Goal: Navigation & Orientation: Go to known website

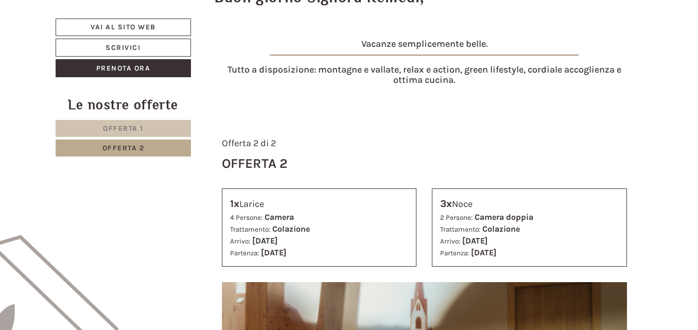
scroll to position [181, 0]
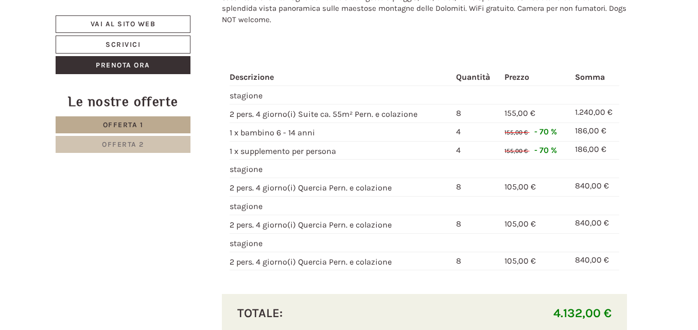
scroll to position [1133, 0]
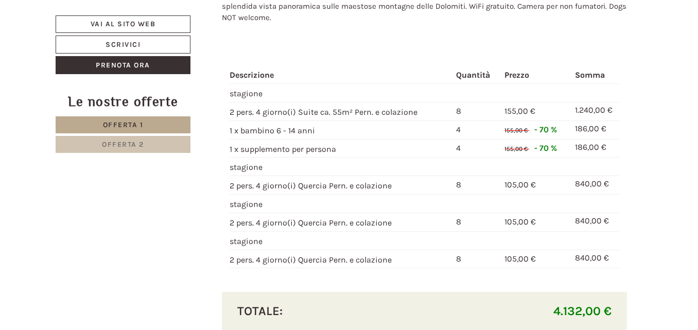
click at [106, 142] on span "Offerta 2" at bounding box center [123, 144] width 42 height 9
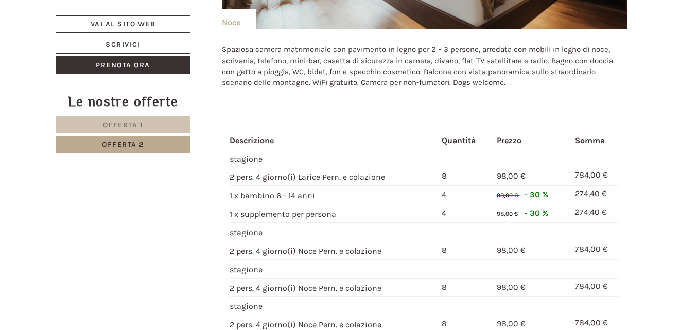
scroll to position [1160, 0]
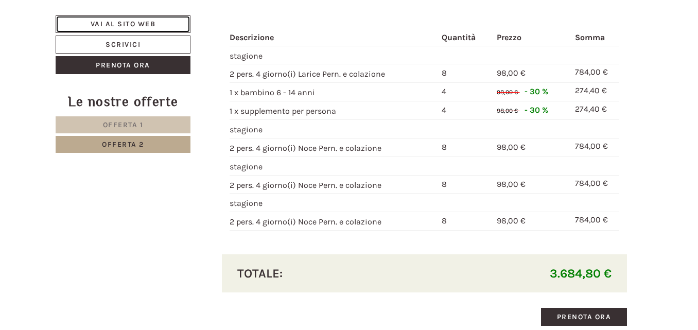
click at [142, 20] on link "Vai al sito web" at bounding box center [123, 24] width 135 height 18
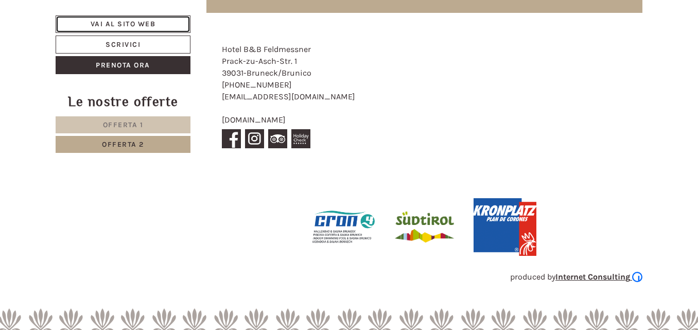
scroll to position [4574, 0]
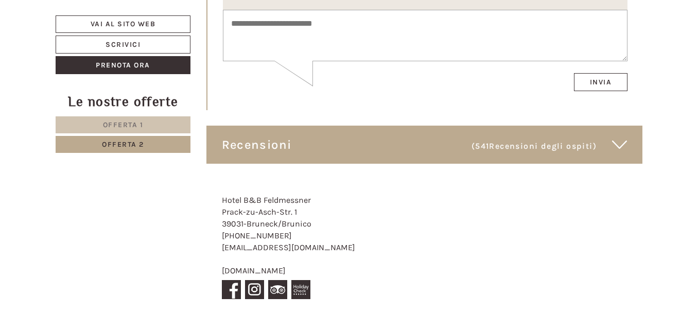
click at [116, 143] on span "Offerta 2" at bounding box center [123, 144] width 42 height 9
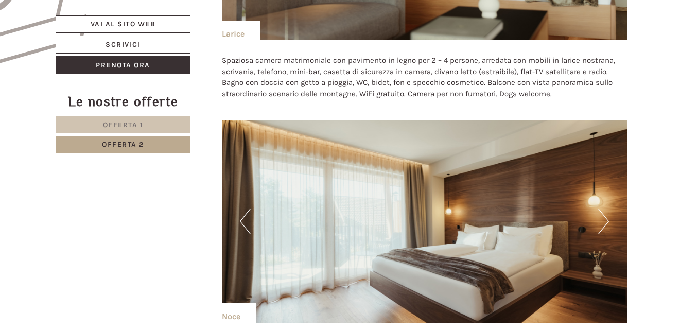
scroll to position [748, 0]
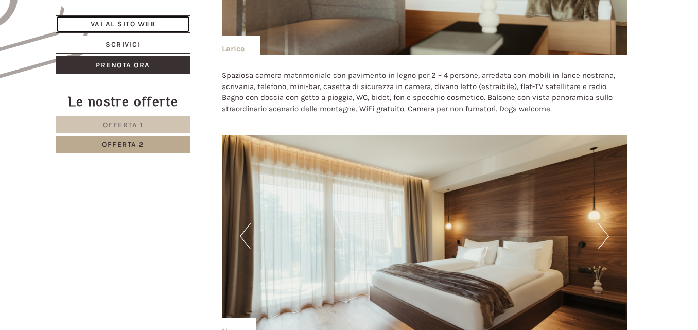
click at [118, 21] on link "Vai al sito web" at bounding box center [123, 24] width 135 height 18
